Goal: Navigation & Orientation: Go to known website

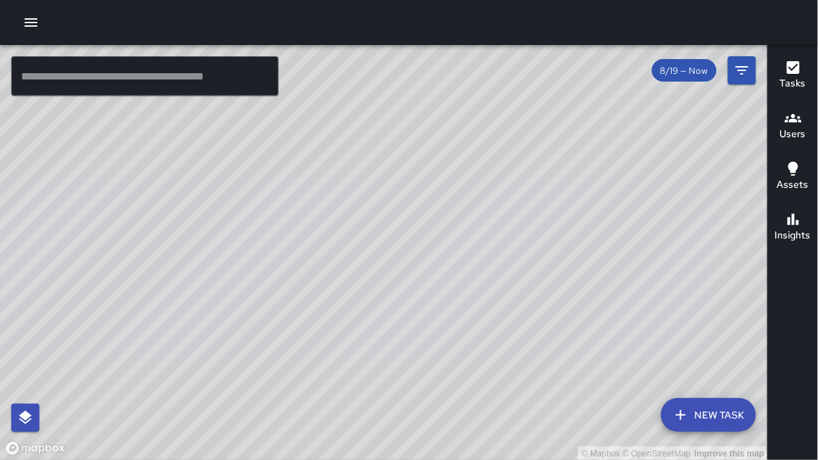
drag, startPoint x: 110, startPoint y: 152, endPoint x: 180, endPoint y: 176, distance: 73.8
click at [180, 176] on div "© Mapbox © OpenStreetMap Improve this map" at bounding box center [384, 252] width 768 height 415
drag, startPoint x: 148, startPoint y: 198, endPoint x: 198, endPoint y: 0, distance: 203.8
click at [201, 0] on div "© Mapbox © OpenStreetMap Improve this map ​ New Task 8/19 — Now Map Layers Task…" at bounding box center [409, 230] width 818 height 460
drag, startPoint x: 245, startPoint y: 313, endPoint x: 271, endPoint y: 294, distance: 32.2
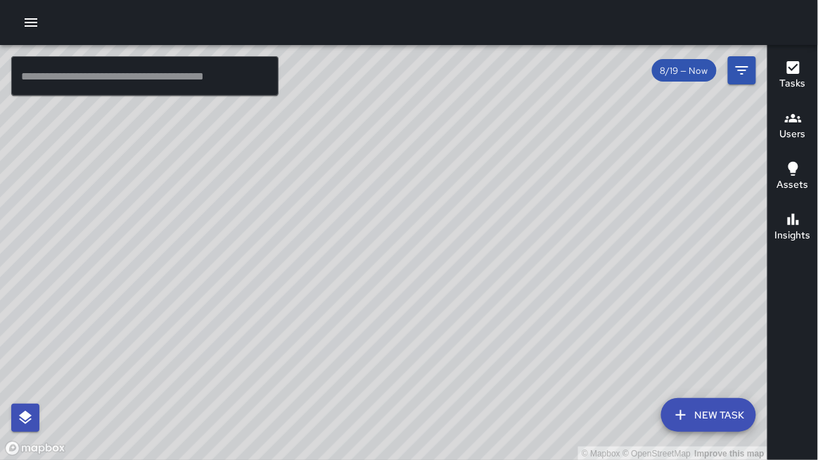
click at [271, 294] on div "© Mapbox © OpenStreetMap Improve this map" at bounding box center [384, 252] width 768 height 415
